Goal: Check status: Check status

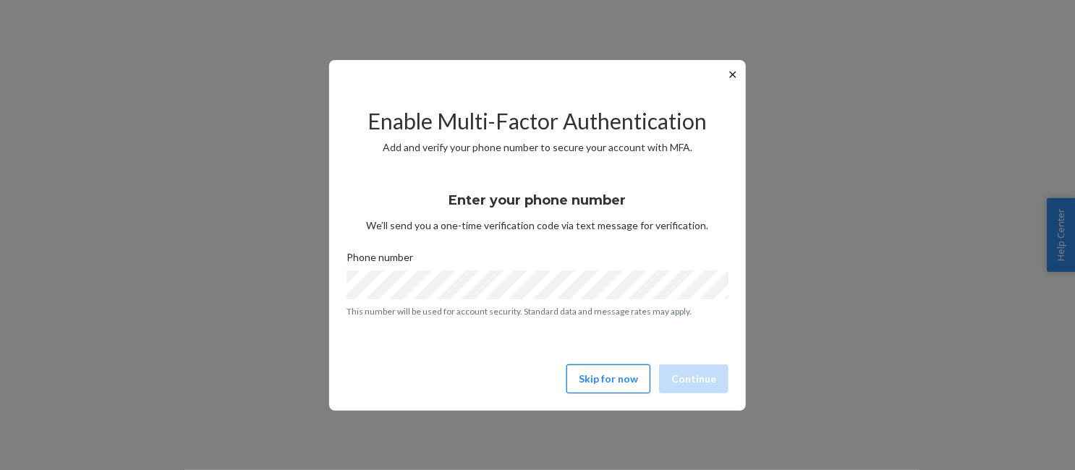
click at [623, 380] on button "Skip for now" at bounding box center [608, 379] width 84 height 29
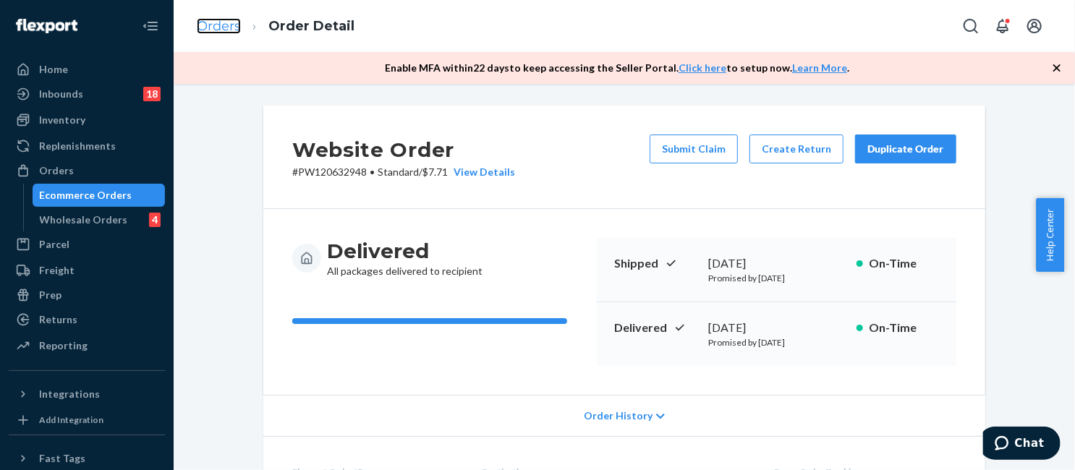
click at [222, 28] on link "Orders" at bounding box center [219, 26] width 44 height 16
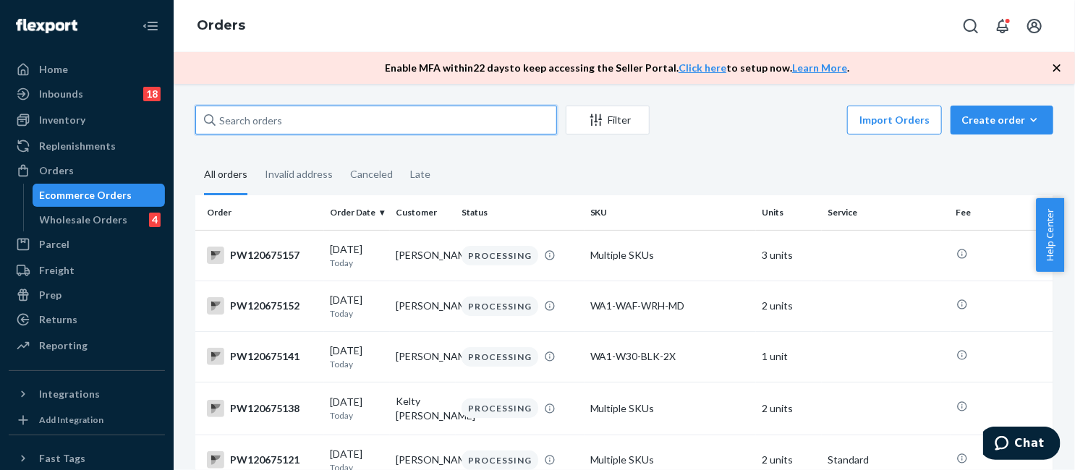
click at [316, 120] on input "text" at bounding box center [376, 120] width 362 height 29
paste input "PW120657086"
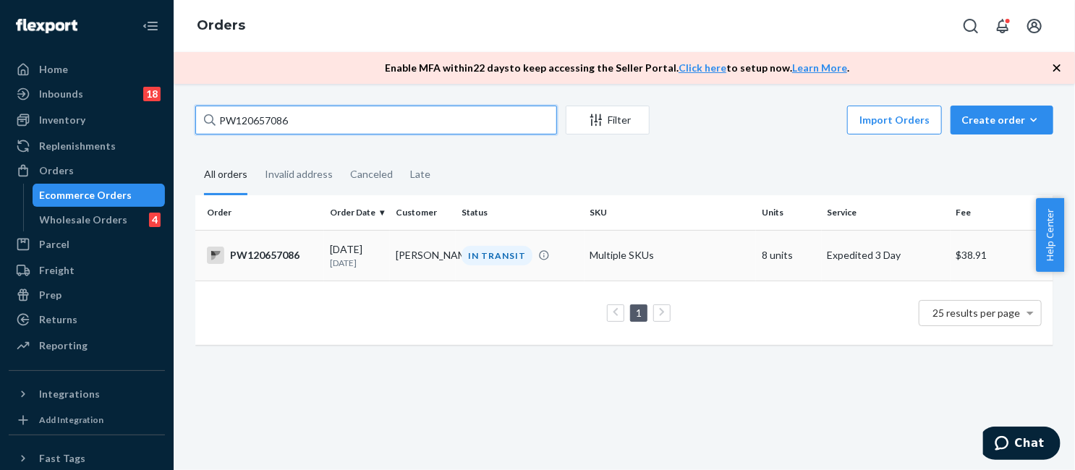
type input "PW120657086"
click at [464, 260] on div "IN TRANSIT" at bounding box center [497, 256] width 71 height 20
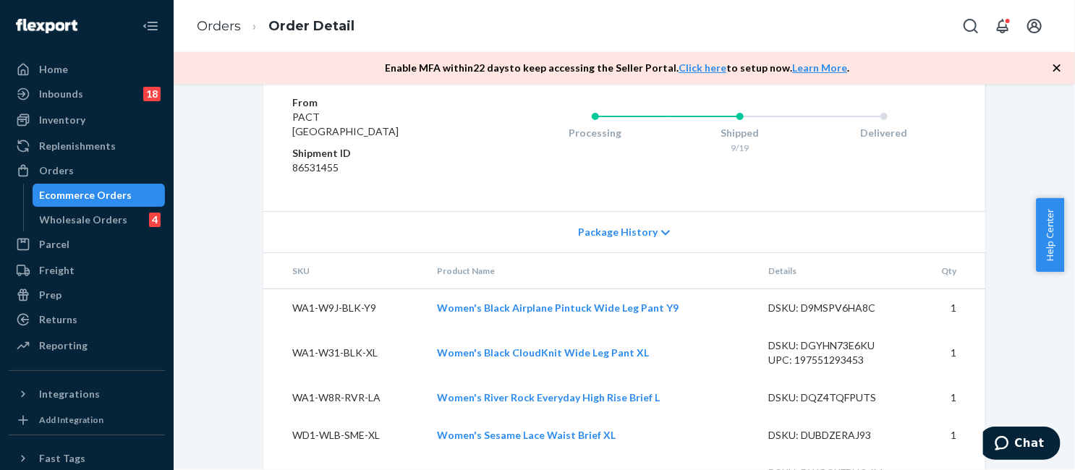
scroll to position [1085, 0]
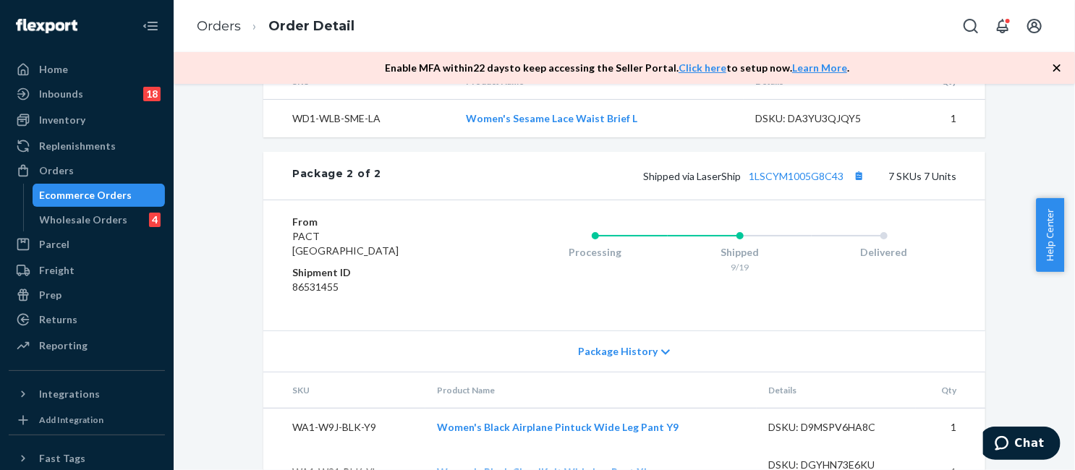
click at [804, 200] on div "Package 2 of 2 Shipped via LaserShip 1LSCYM1005G8C43 7 SKUs 7 Units" at bounding box center [624, 176] width 722 height 48
click at [808, 182] on link "1LSCYM1005G8C43" at bounding box center [796, 176] width 95 height 12
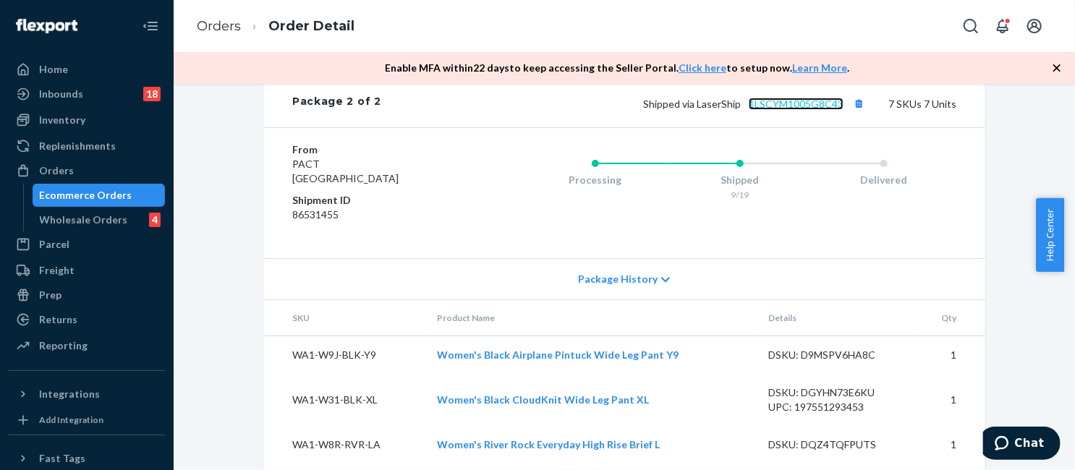
scroll to position [940, 0]
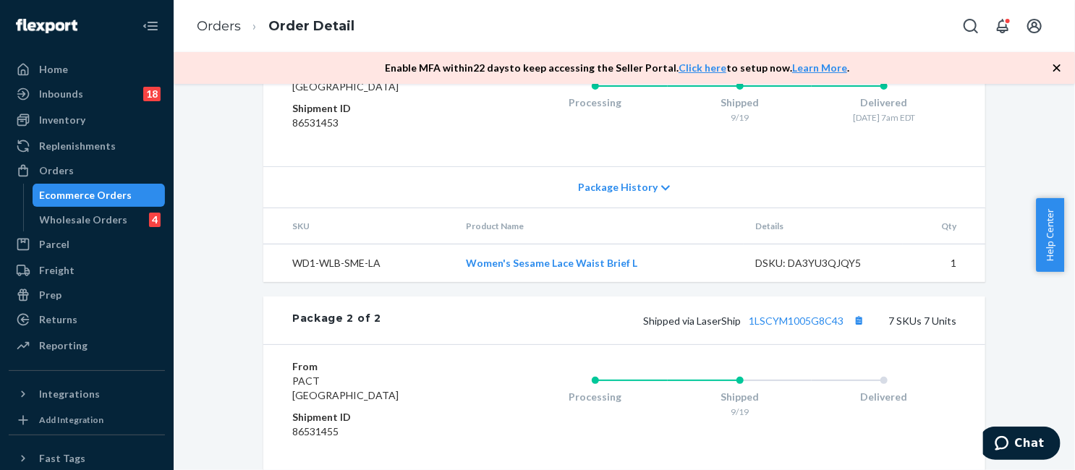
click at [252, 229] on div "Website Order # PW120657086 • Expedited 3 Day / $38.91 View Details Create Retu…" at bounding box center [624, 5] width 744 height 1681
click at [317, 9] on ol "Orders Order Detail" at bounding box center [275, 26] width 181 height 43
